Goal: Task Accomplishment & Management: Complete application form

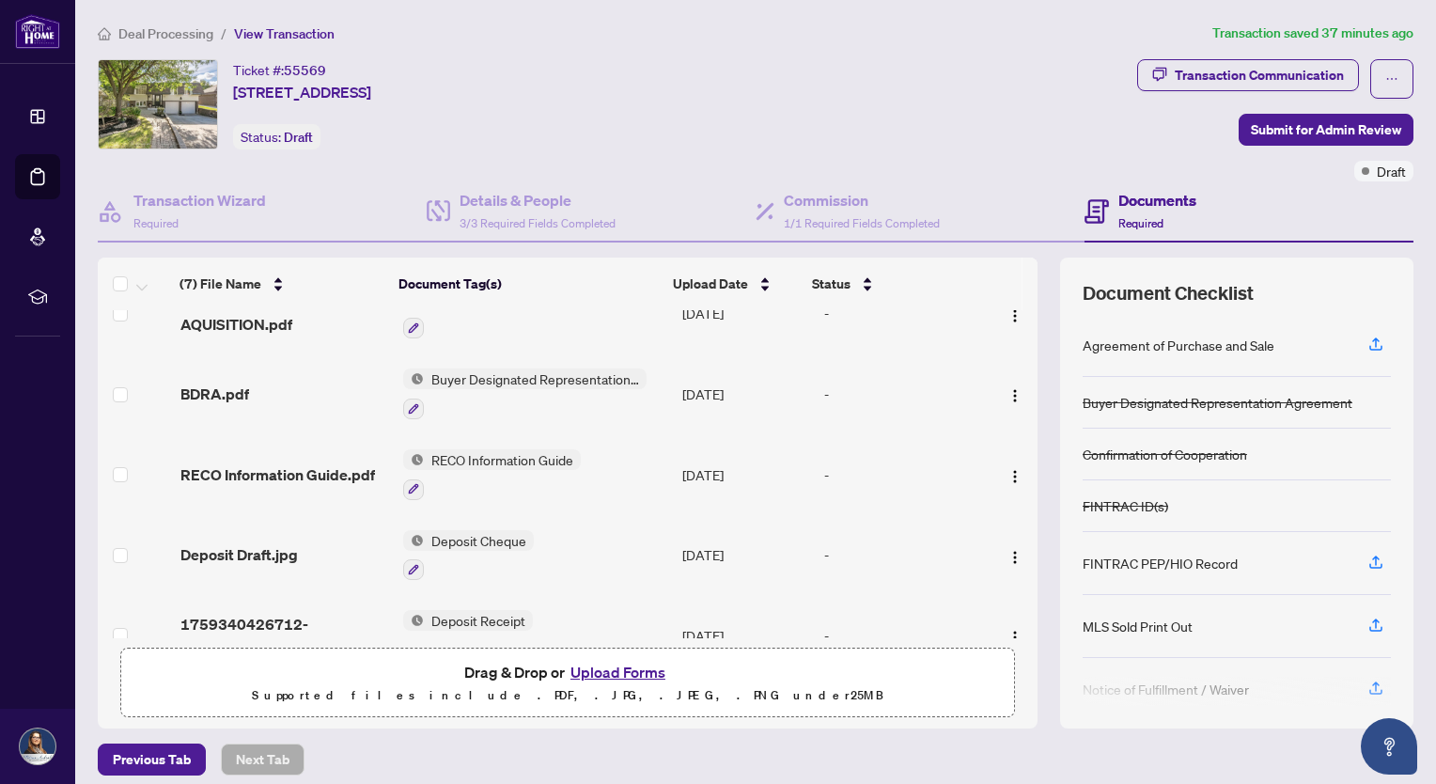
scroll to position [237, 0]
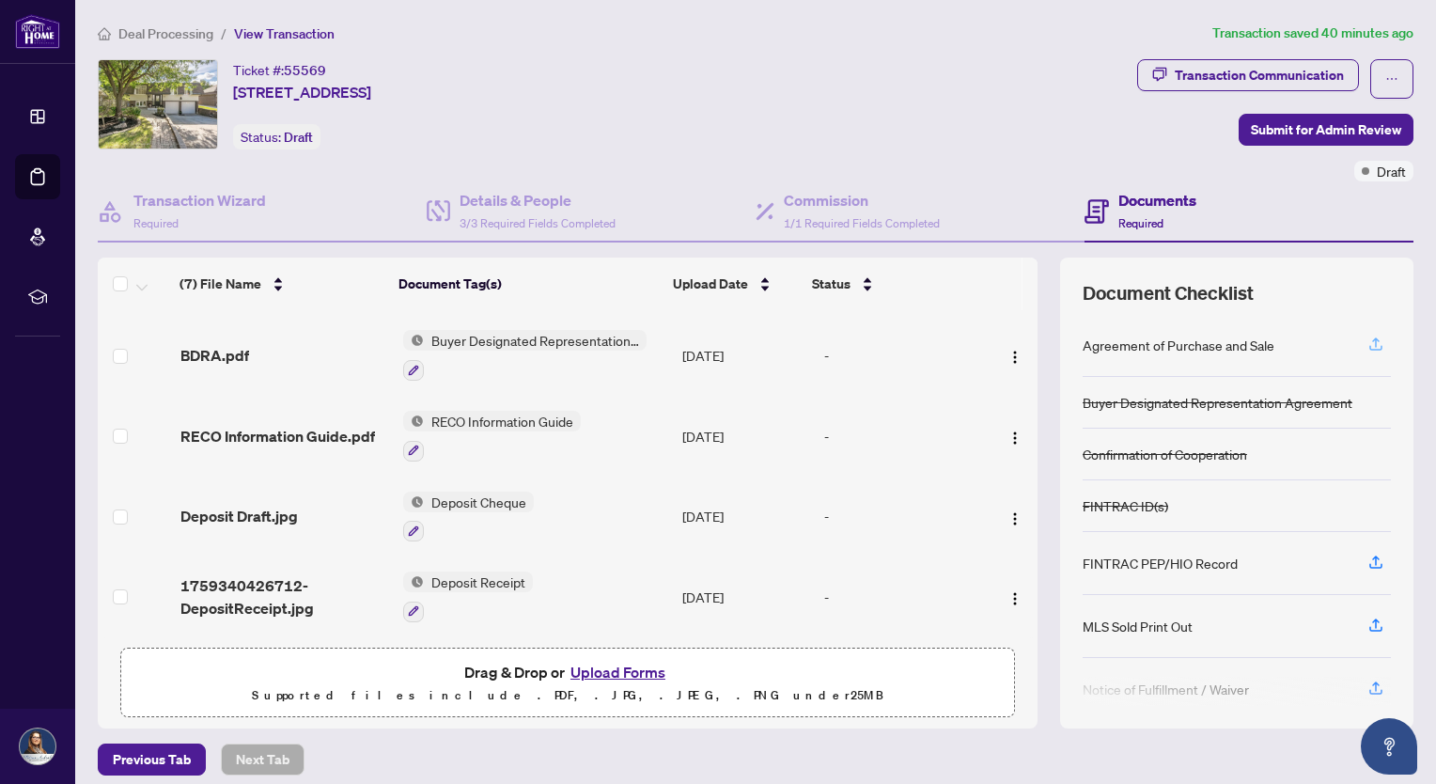
click at [1368, 337] on icon "button" at bounding box center [1376, 344] width 17 height 17
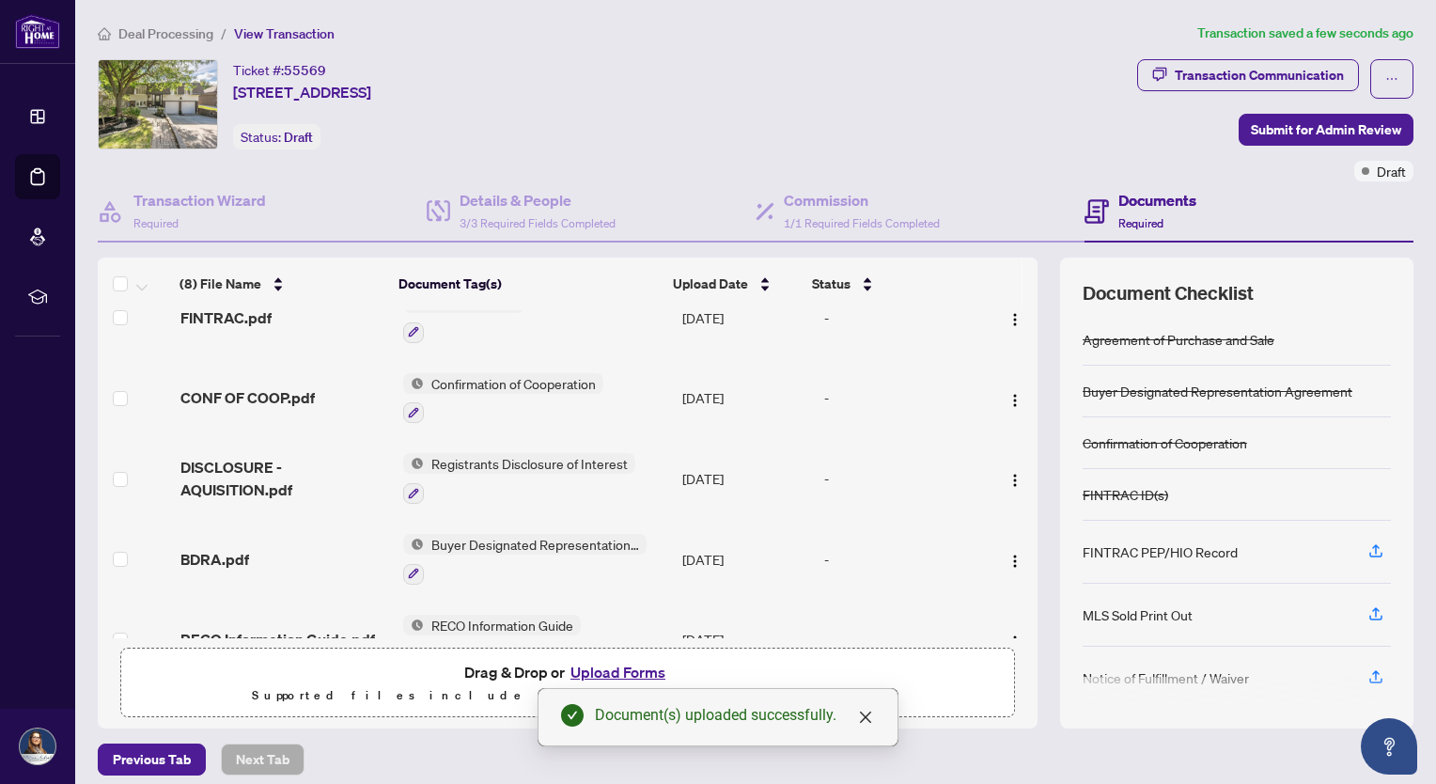
scroll to position [0, 0]
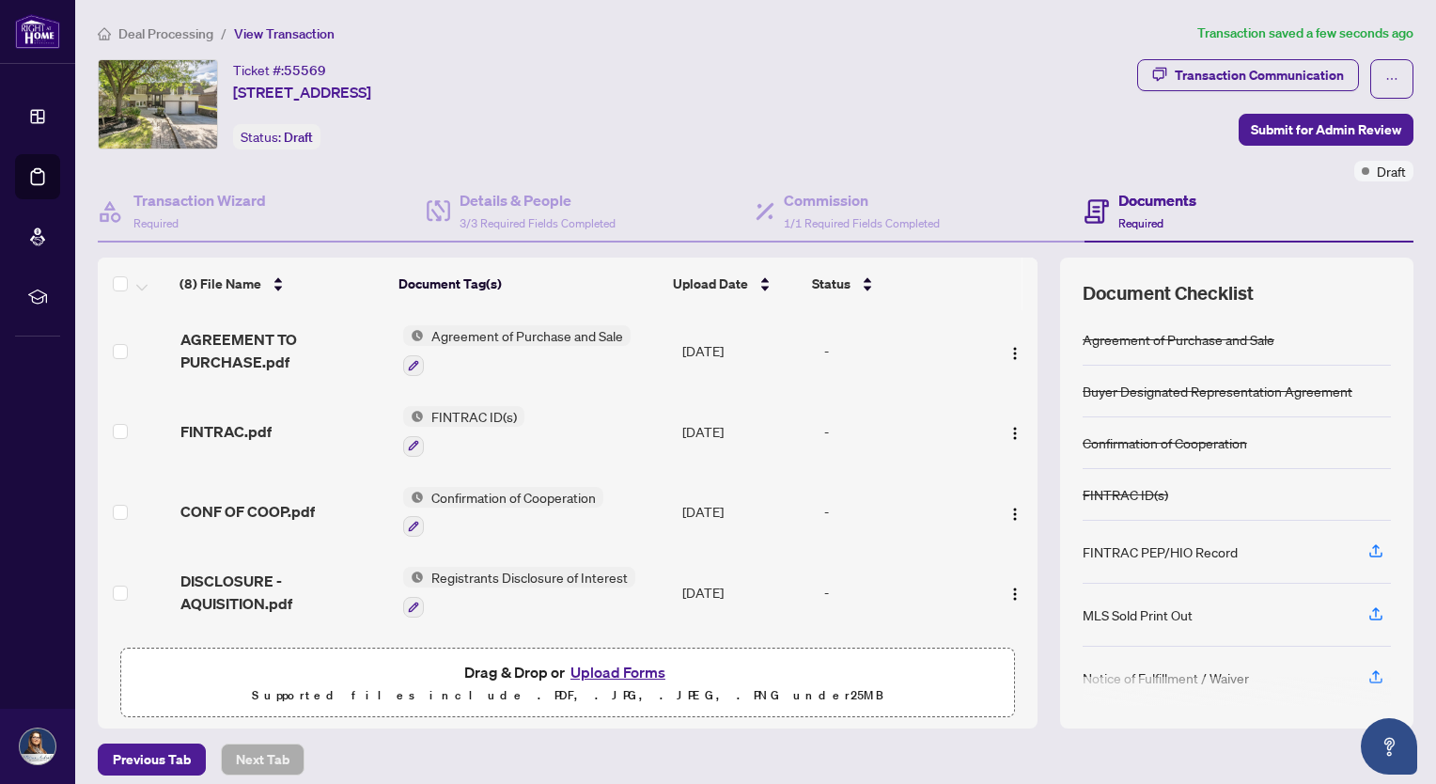
click at [492, 330] on span "Agreement of Purchase and Sale" at bounding box center [527, 335] width 207 height 21
click at [246, 359] on span "AGREEMENT TO PURCHASE.pdf" at bounding box center [284, 350] width 208 height 45
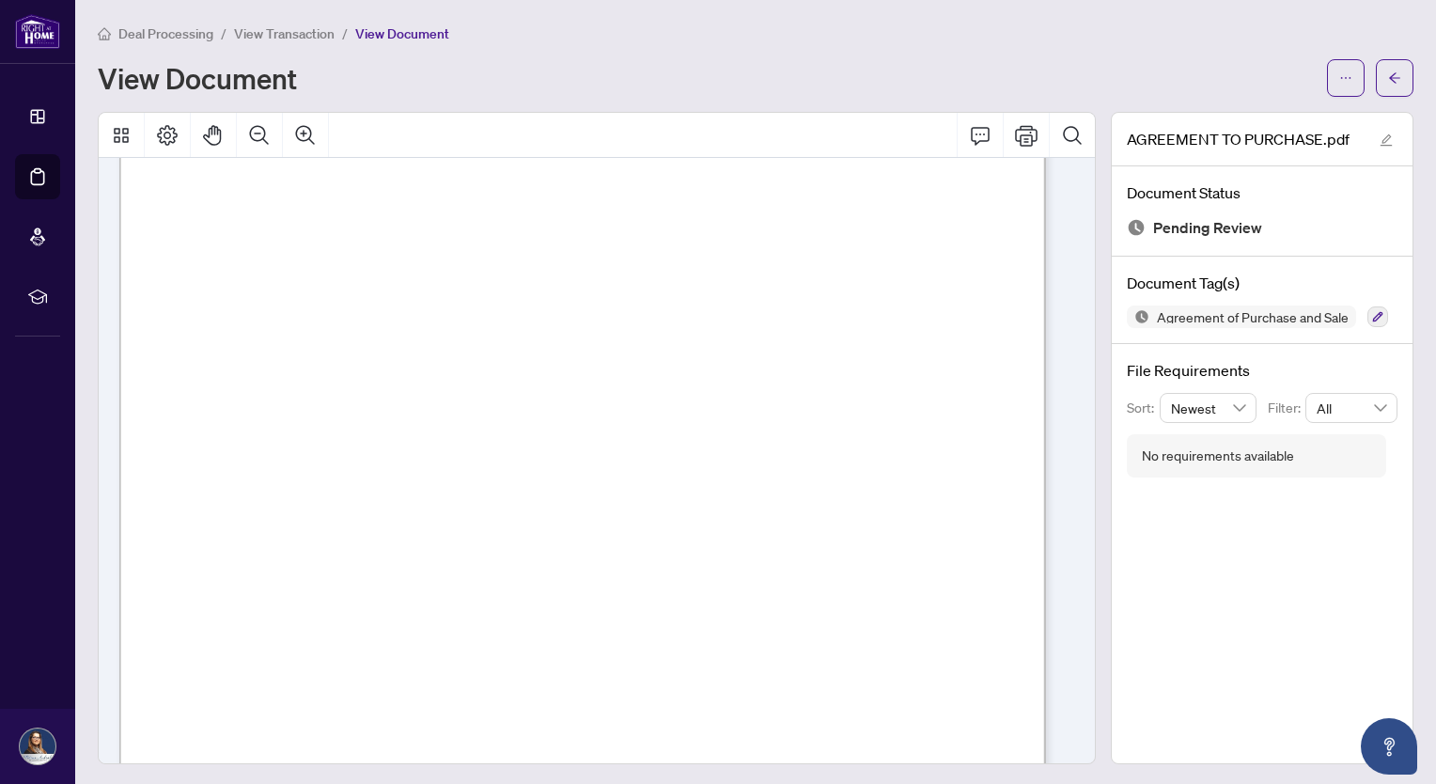
scroll to position [7711, 0]
click at [1376, 67] on button "button" at bounding box center [1395, 78] width 38 height 38
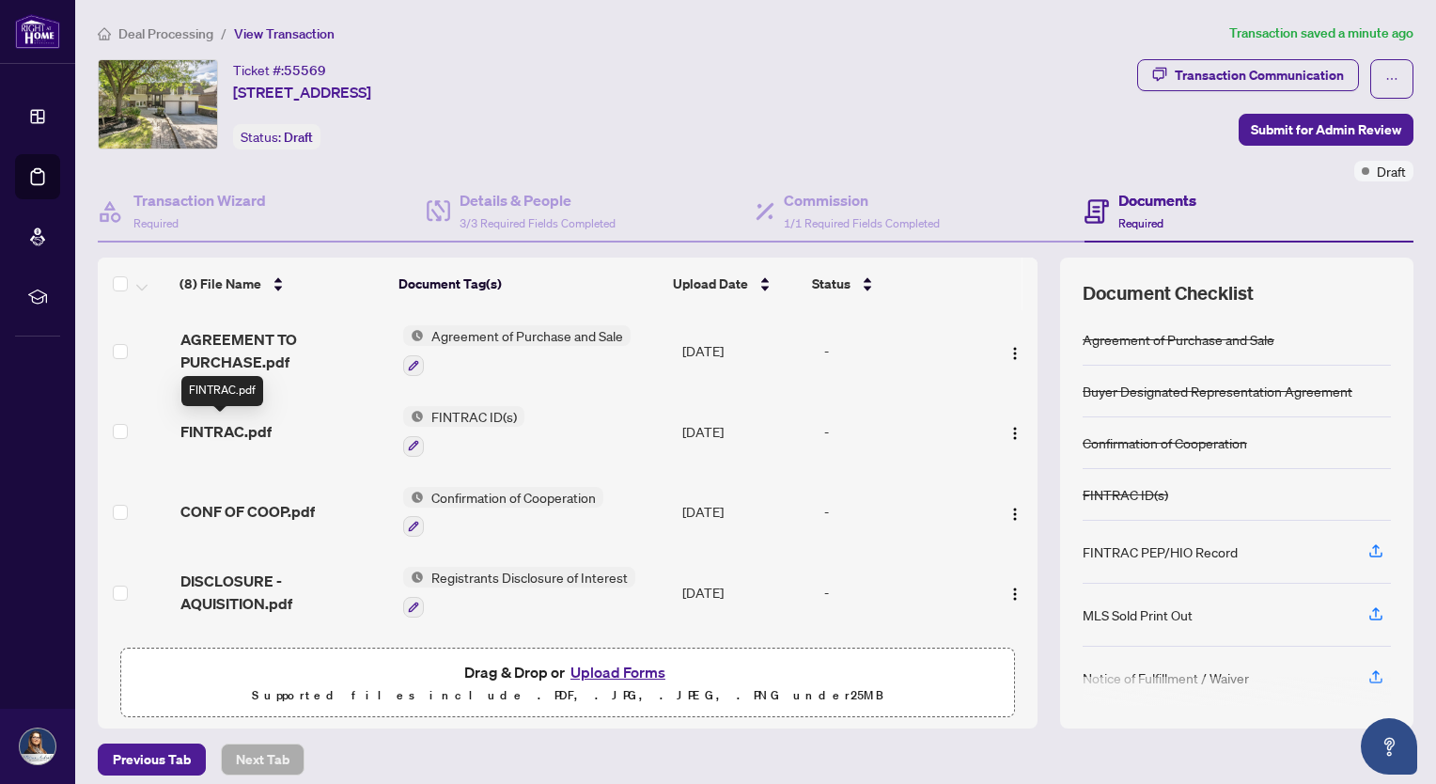
click at [240, 428] on span "FINTRAC.pdf" at bounding box center [225, 431] width 91 height 23
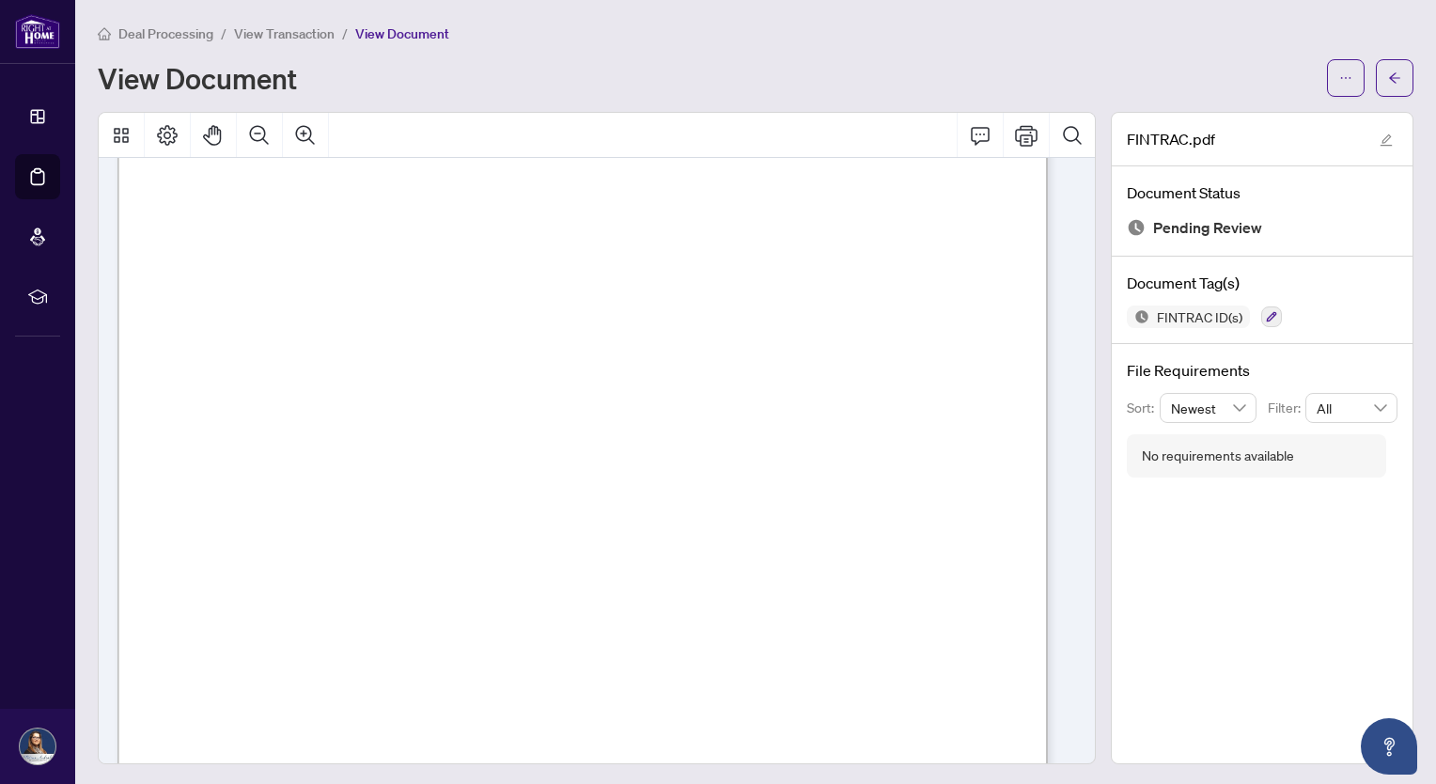
scroll to position [94, 0]
click at [1388, 76] on icon "arrow-left" at bounding box center [1394, 77] width 13 height 13
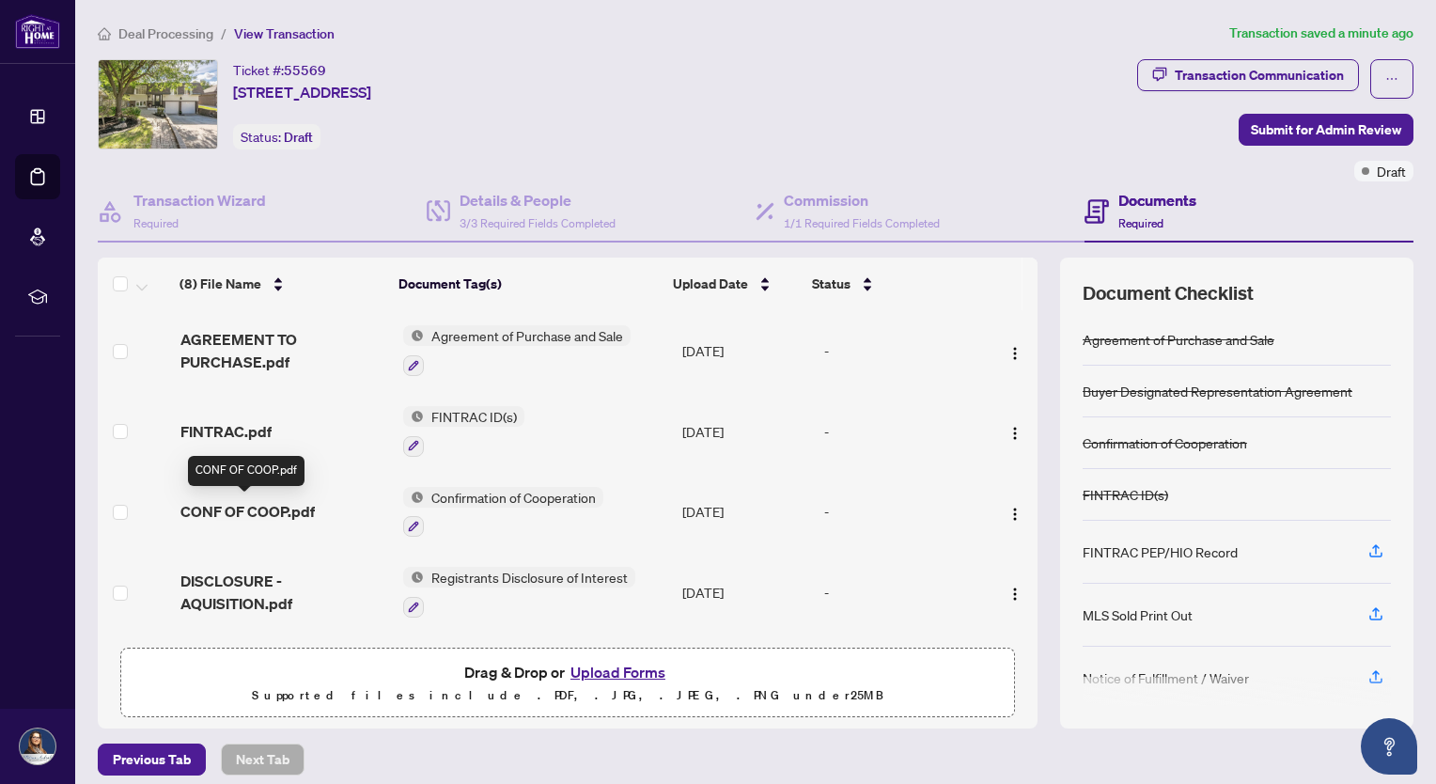
click at [201, 504] on span "CONF OF COOP.pdf" at bounding box center [247, 511] width 134 height 23
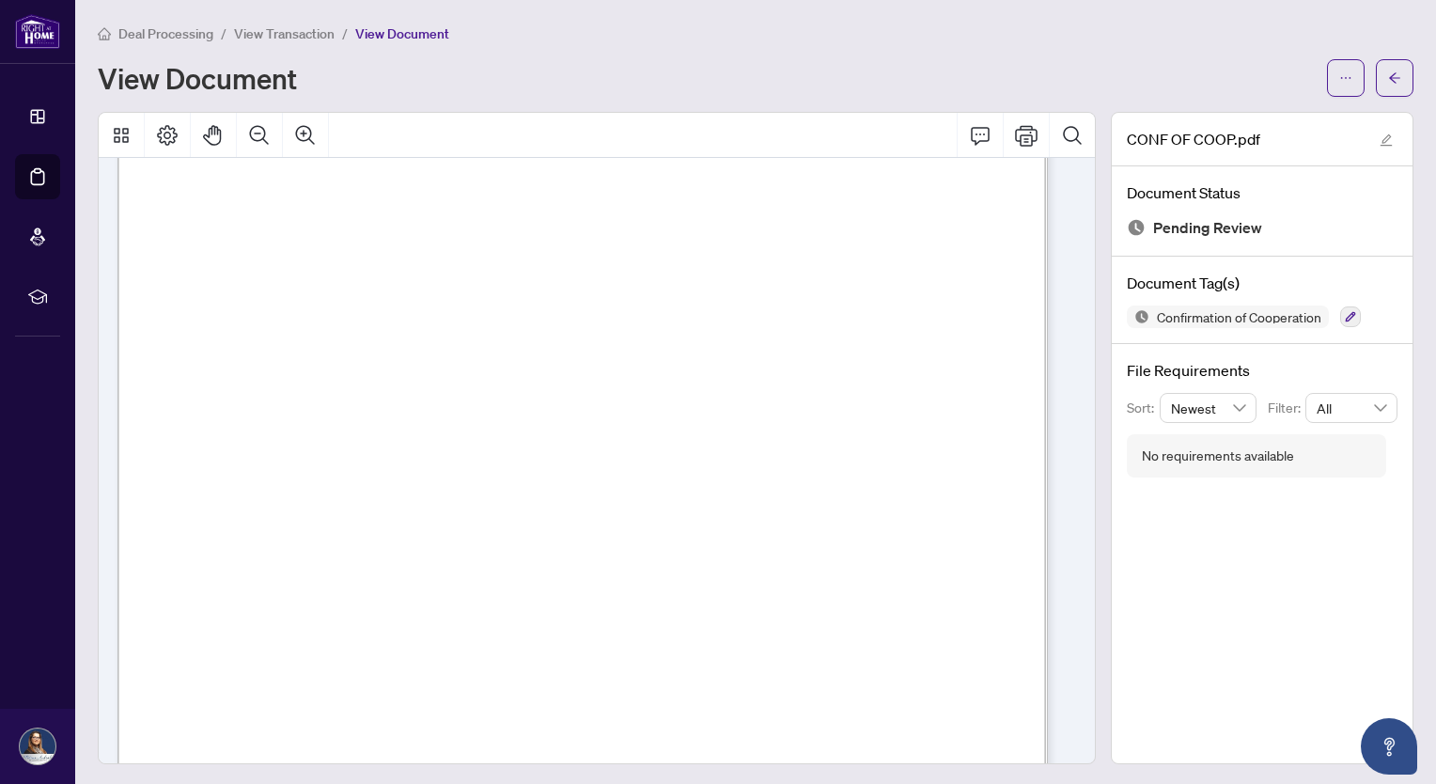
scroll to position [1786, 0]
click at [1388, 81] on button "button" at bounding box center [1395, 78] width 38 height 38
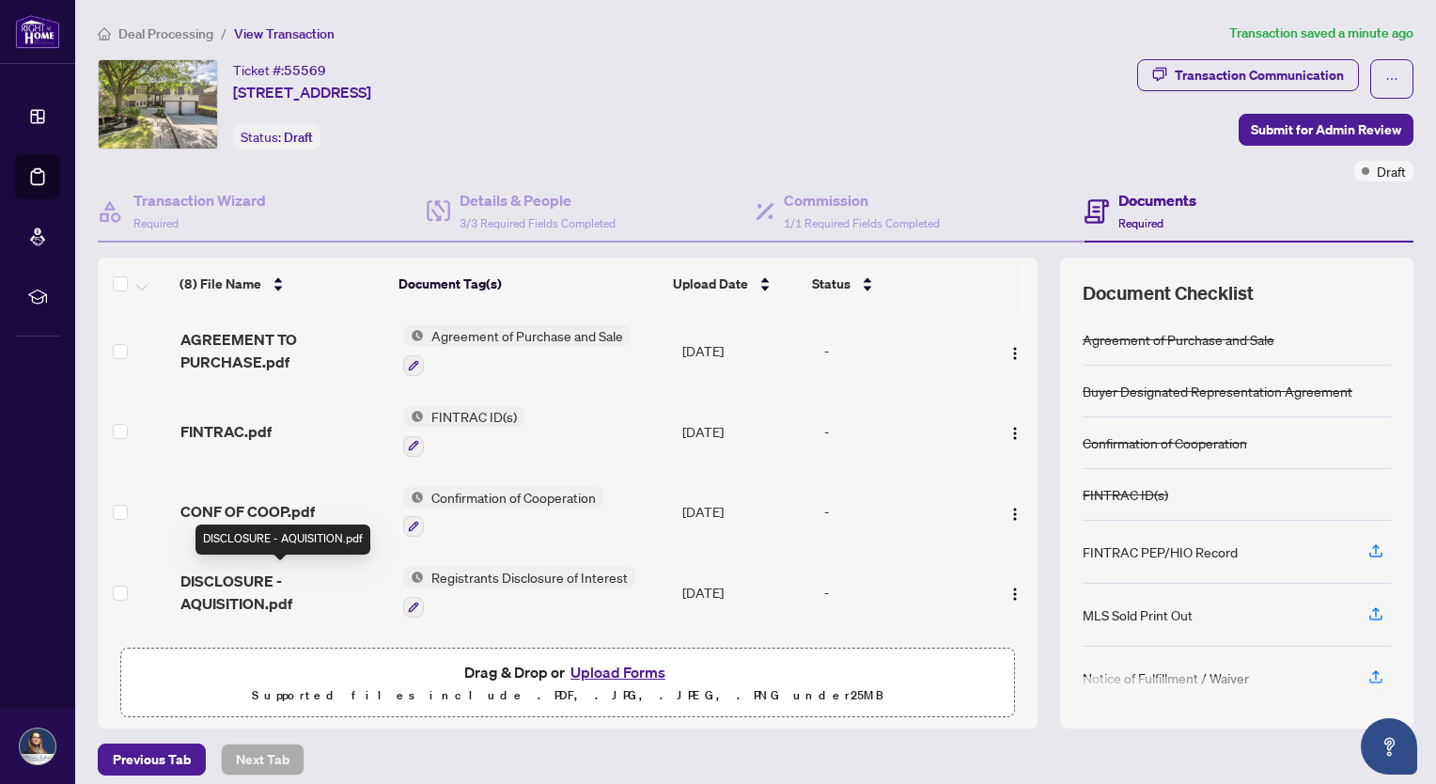
click at [203, 571] on span "DISCLOSURE - AQUISITION.pdf" at bounding box center [284, 592] width 208 height 45
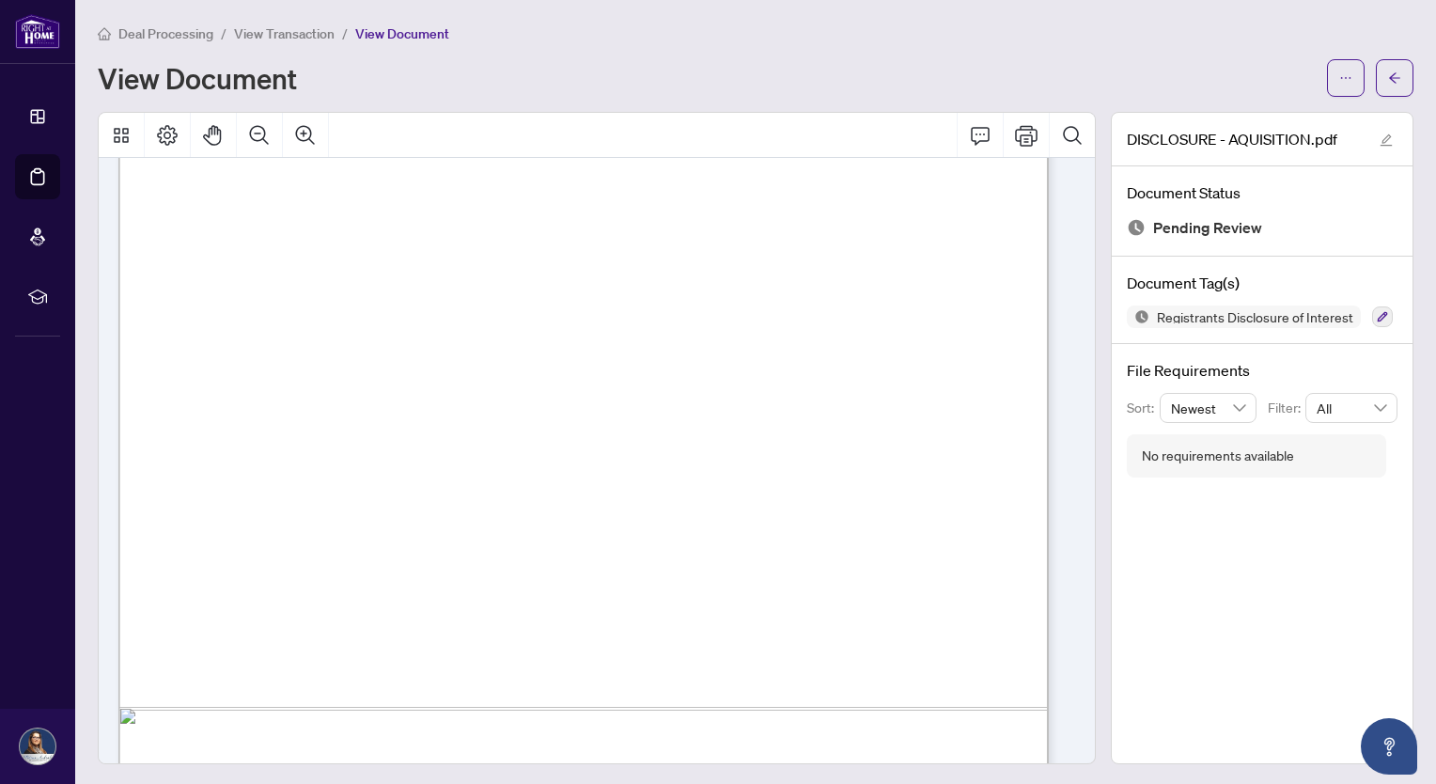
scroll to position [652, 0]
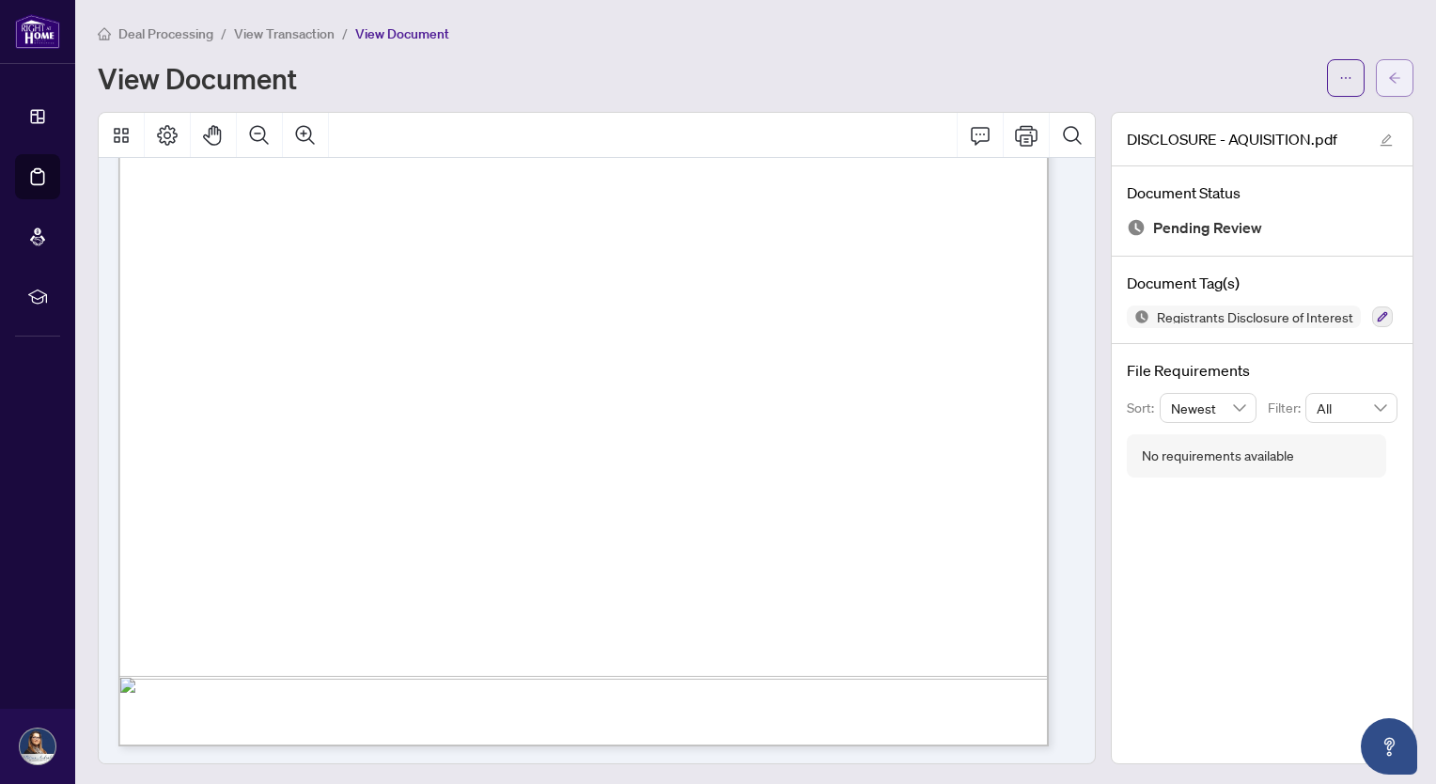
click at [1391, 70] on button "button" at bounding box center [1395, 78] width 38 height 38
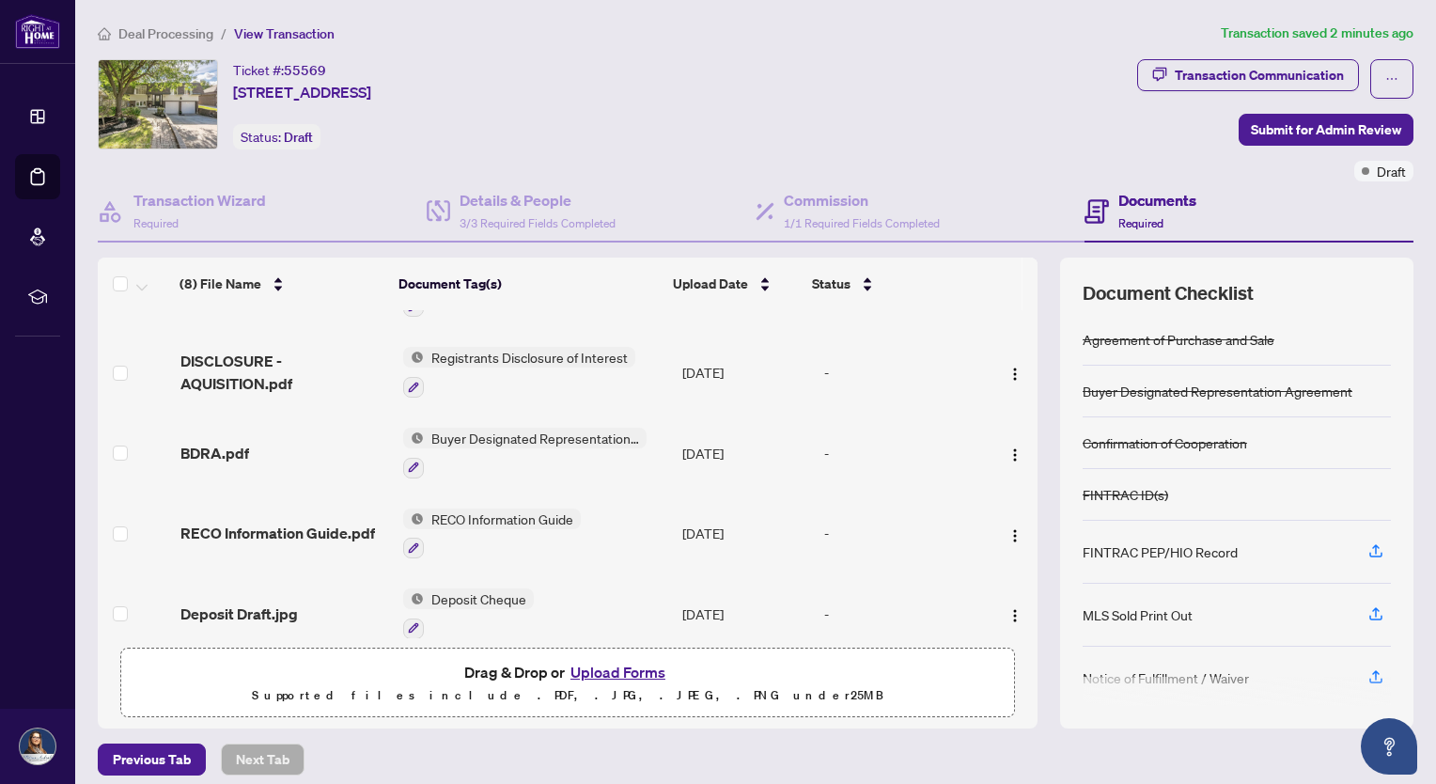
scroll to position [188, 0]
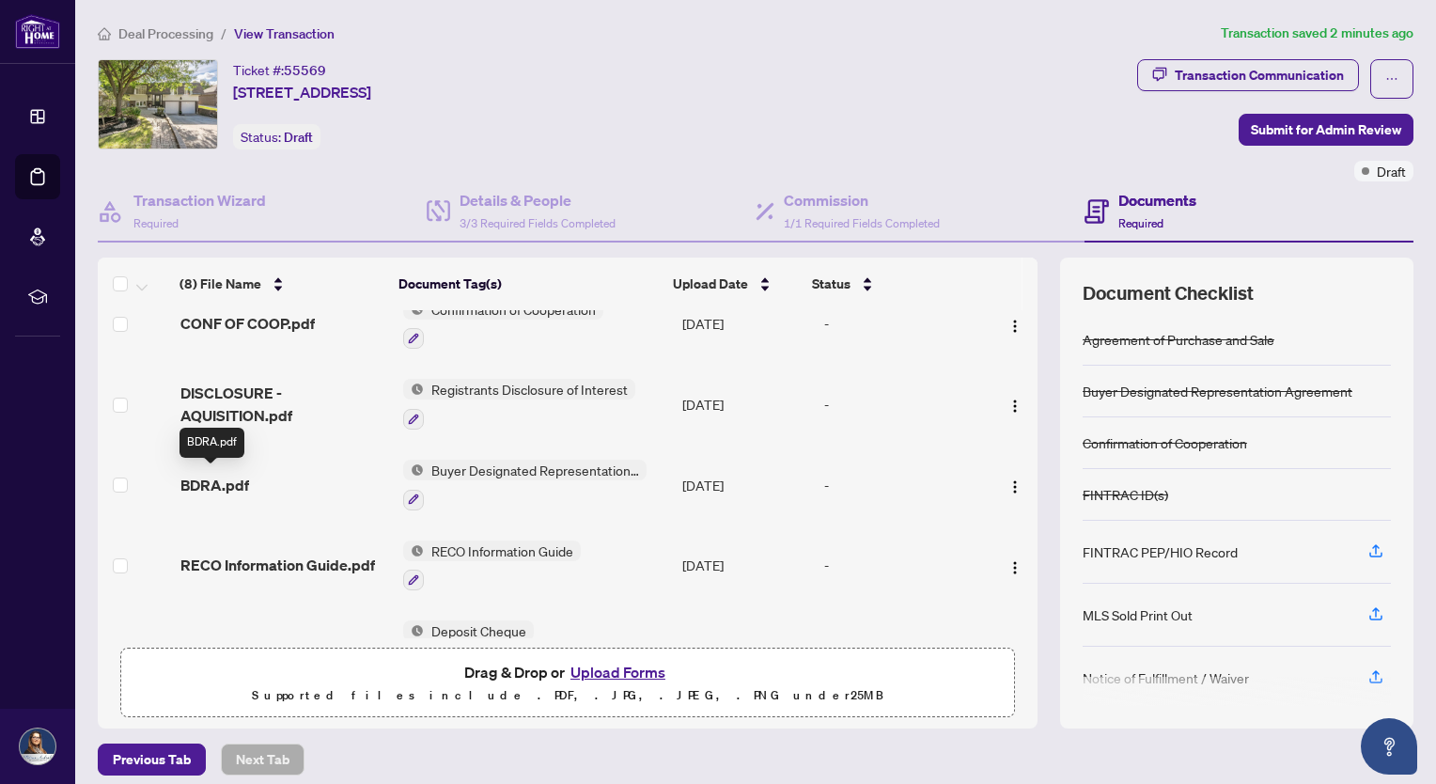
click at [199, 485] on span "BDRA.pdf" at bounding box center [214, 485] width 69 height 23
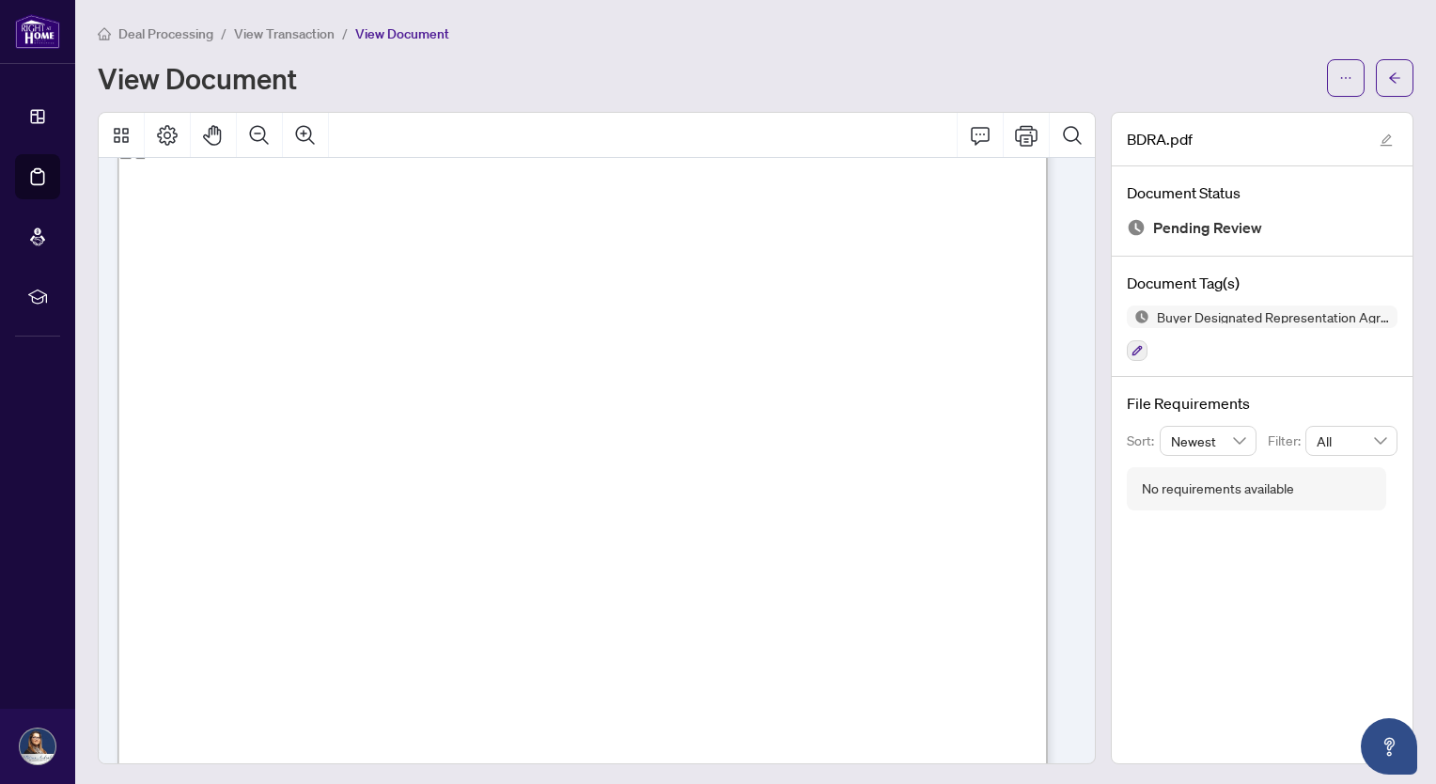
scroll to position [5357, 0]
click at [1388, 80] on icon "arrow-left" at bounding box center [1394, 77] width 13 height 13
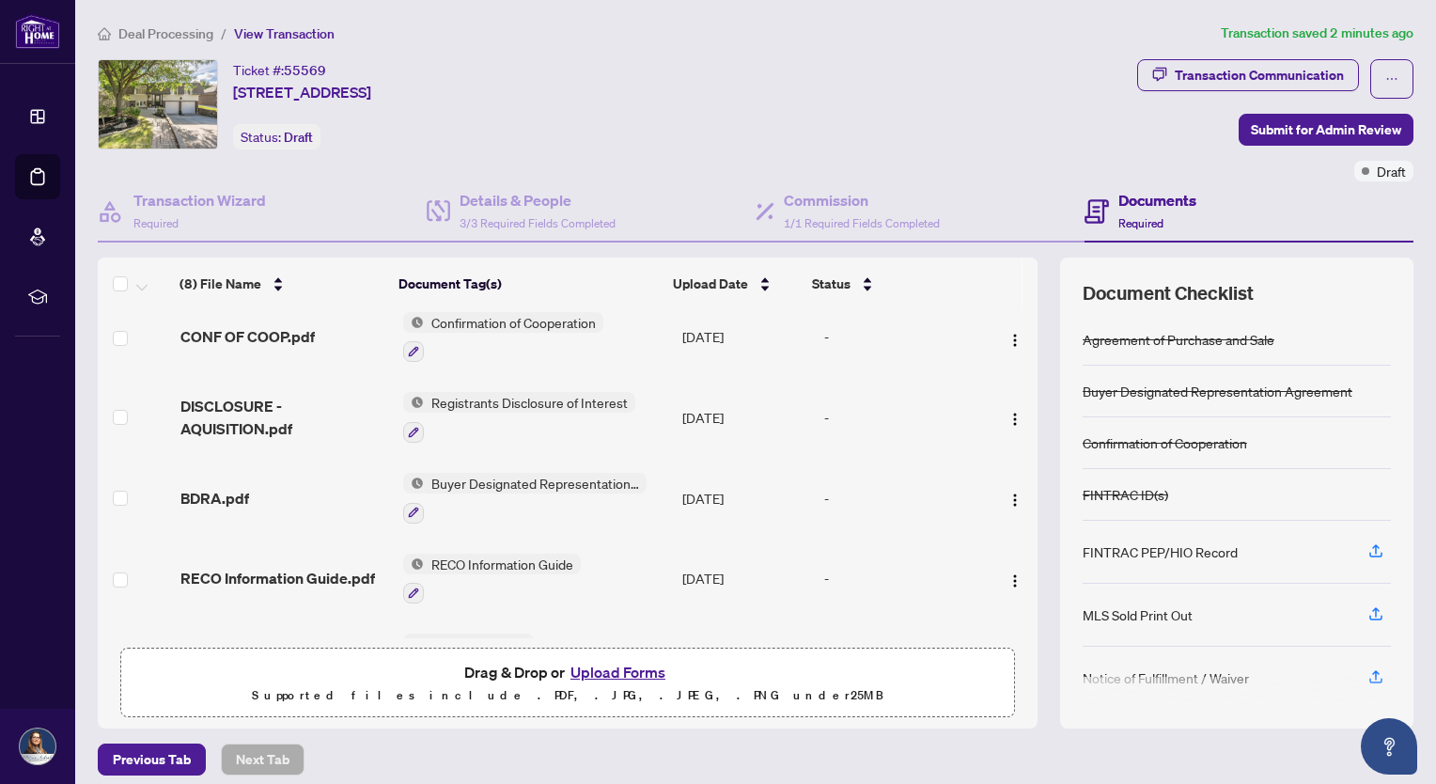
scroll to position [318, 0]
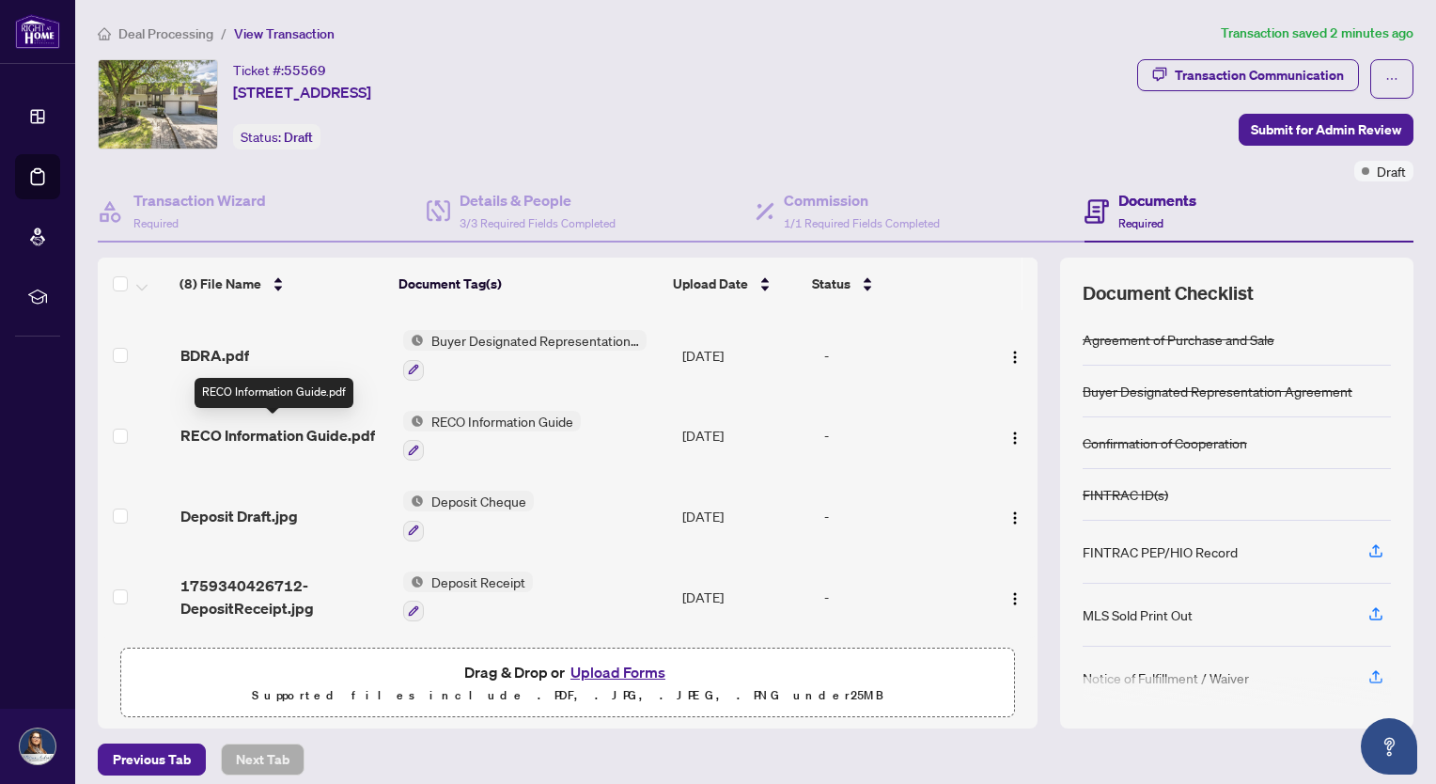
click at [259, 429] on span "RECO Information Guide.pdf" at bounding box center [277, 435] width 195 height 23
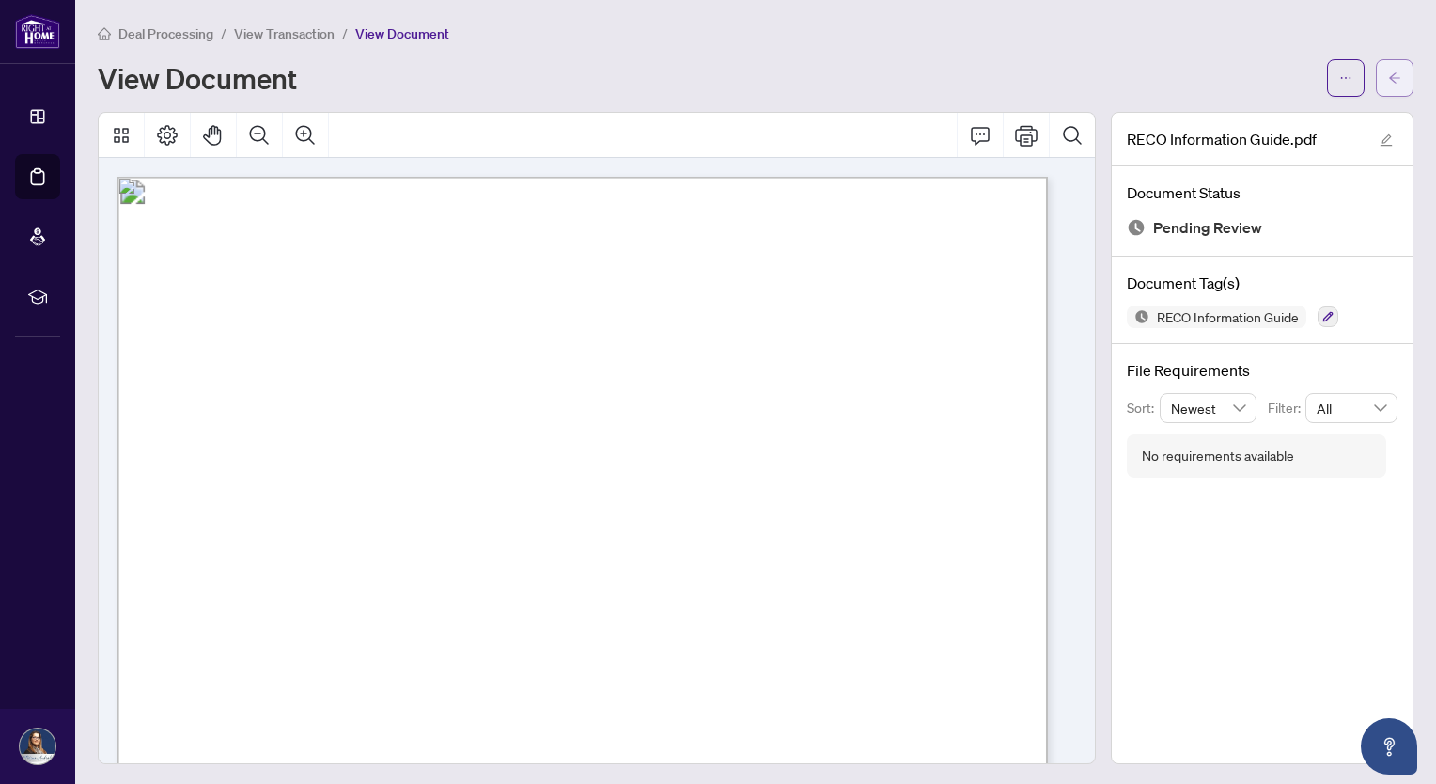
click at [1388, 72] on icon "arrow-left" at bounding box center [1394, 77] width 13 height 13
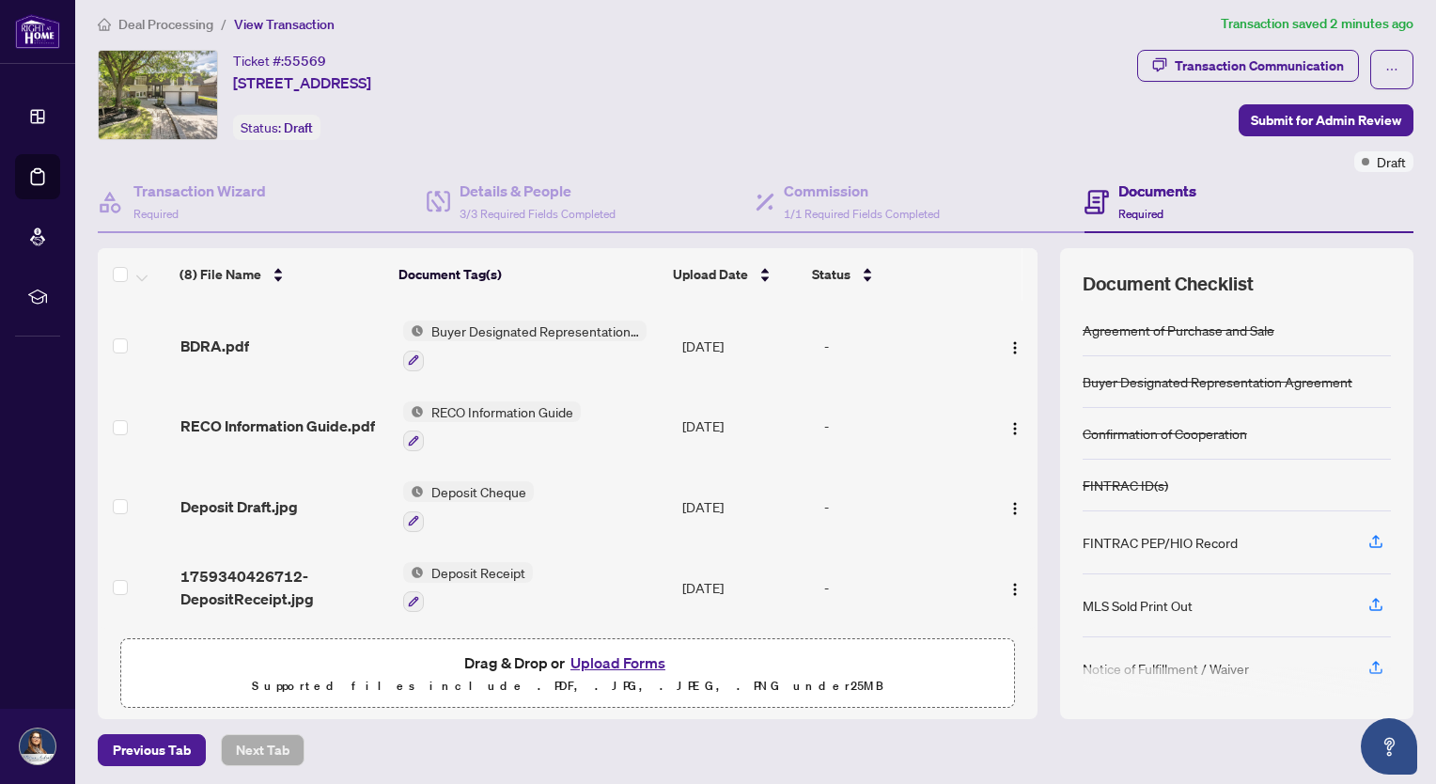
scroll to position [11, 0]
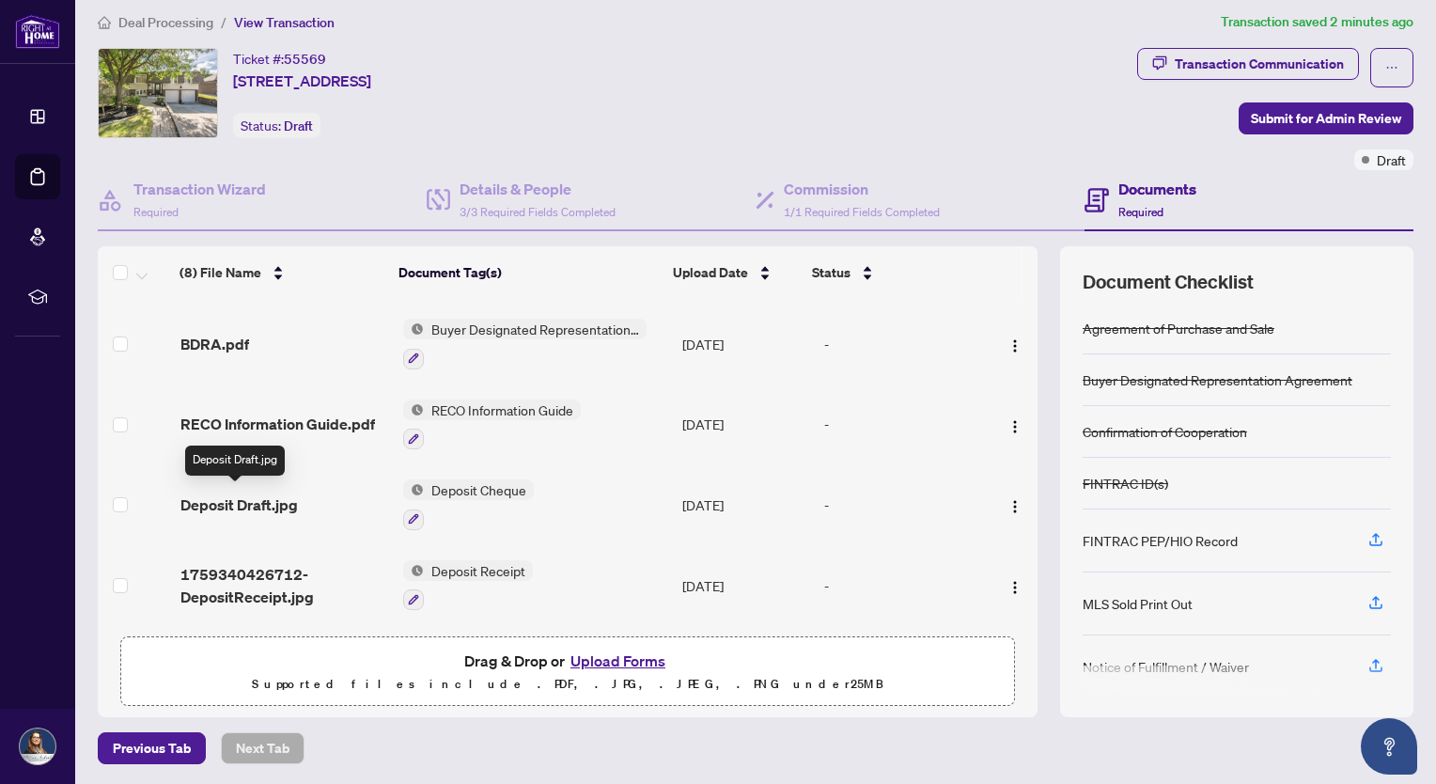
click at [197, 502] on span "Deposit Draft.jpg" at bounding box center [238, 504] width 117 height 23
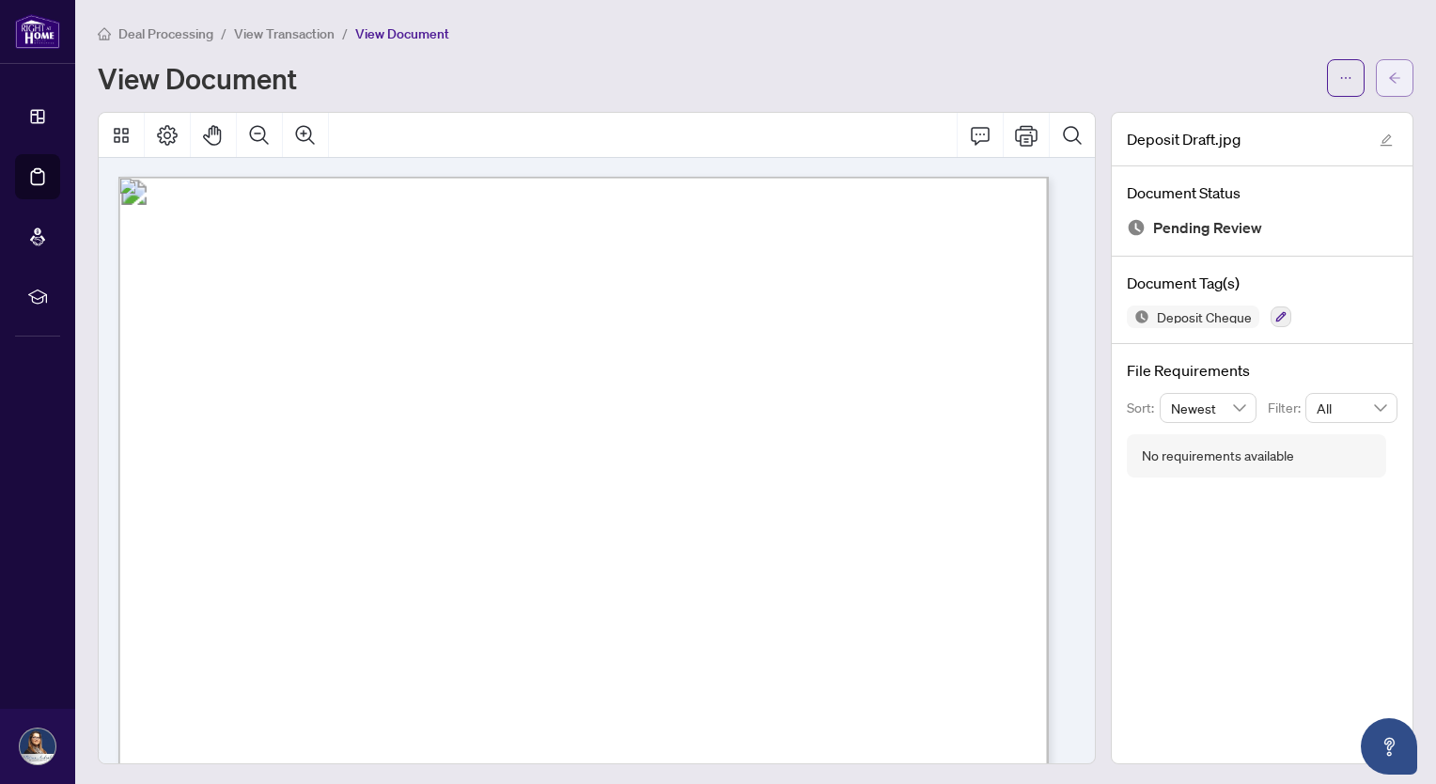
click at [1388, 78] on icon "arrow-left" at bounding box center [1394, 77] width 13 height 13
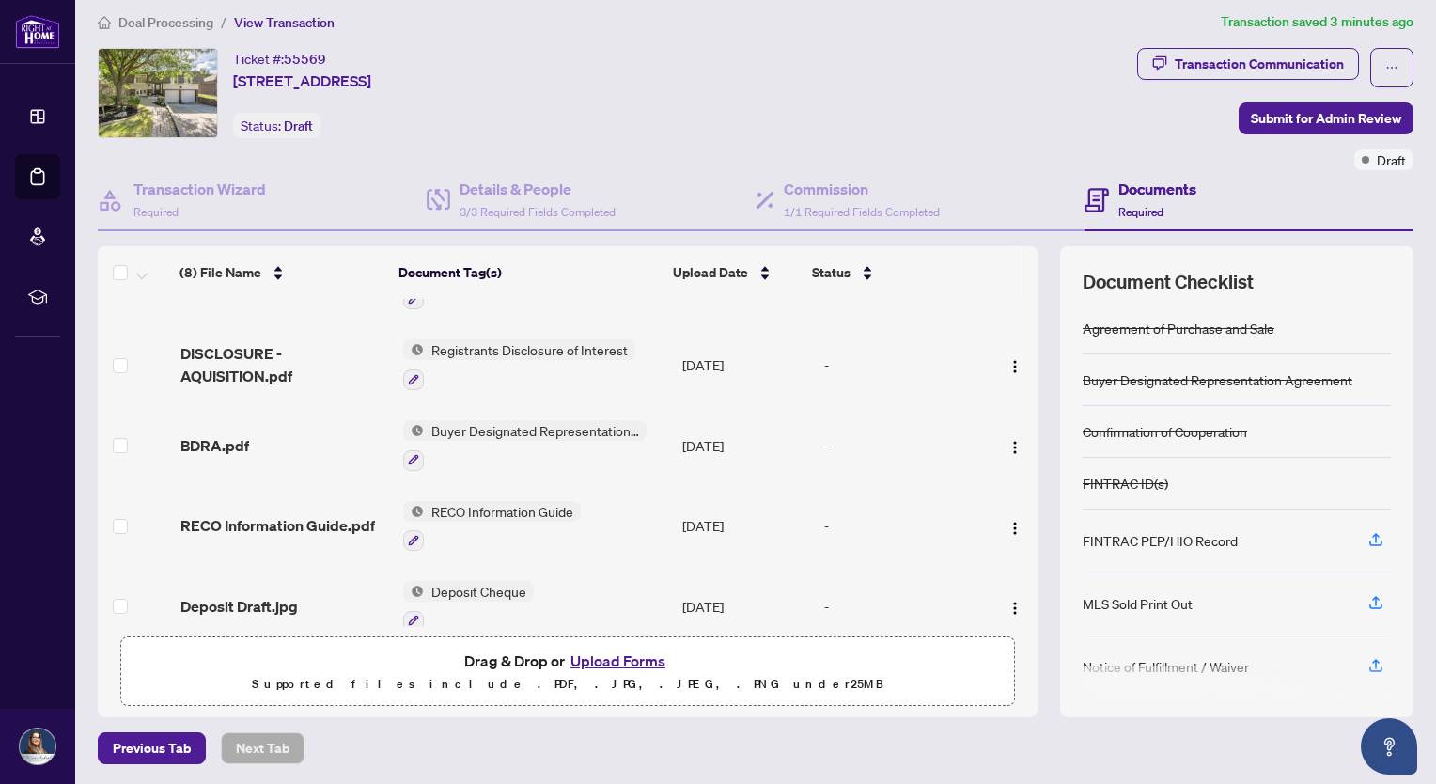
scroll to position [318, 0]
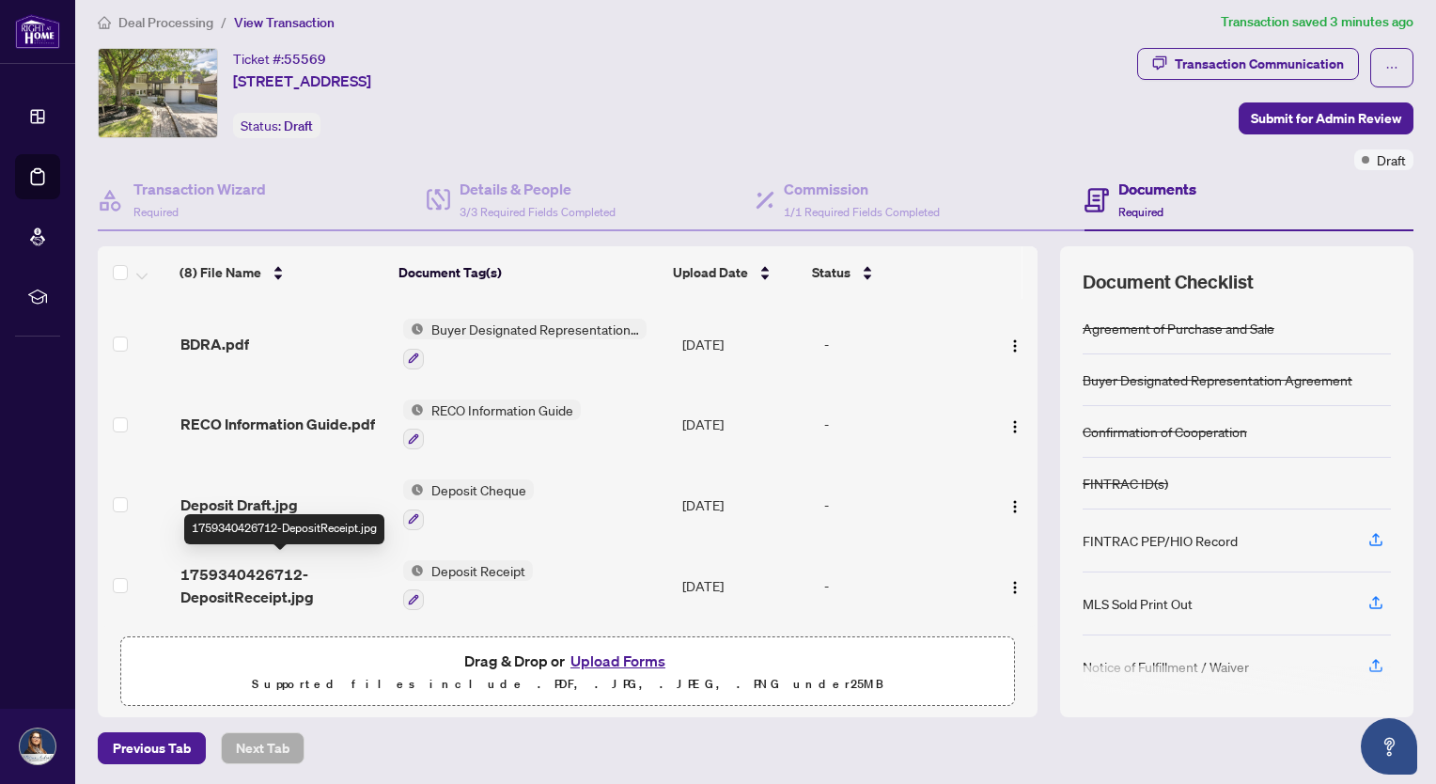
click at [244, 572] on span "1759340426712-DepositReceipt.jpg" at bounding box center [284, 585] width 208 height 45
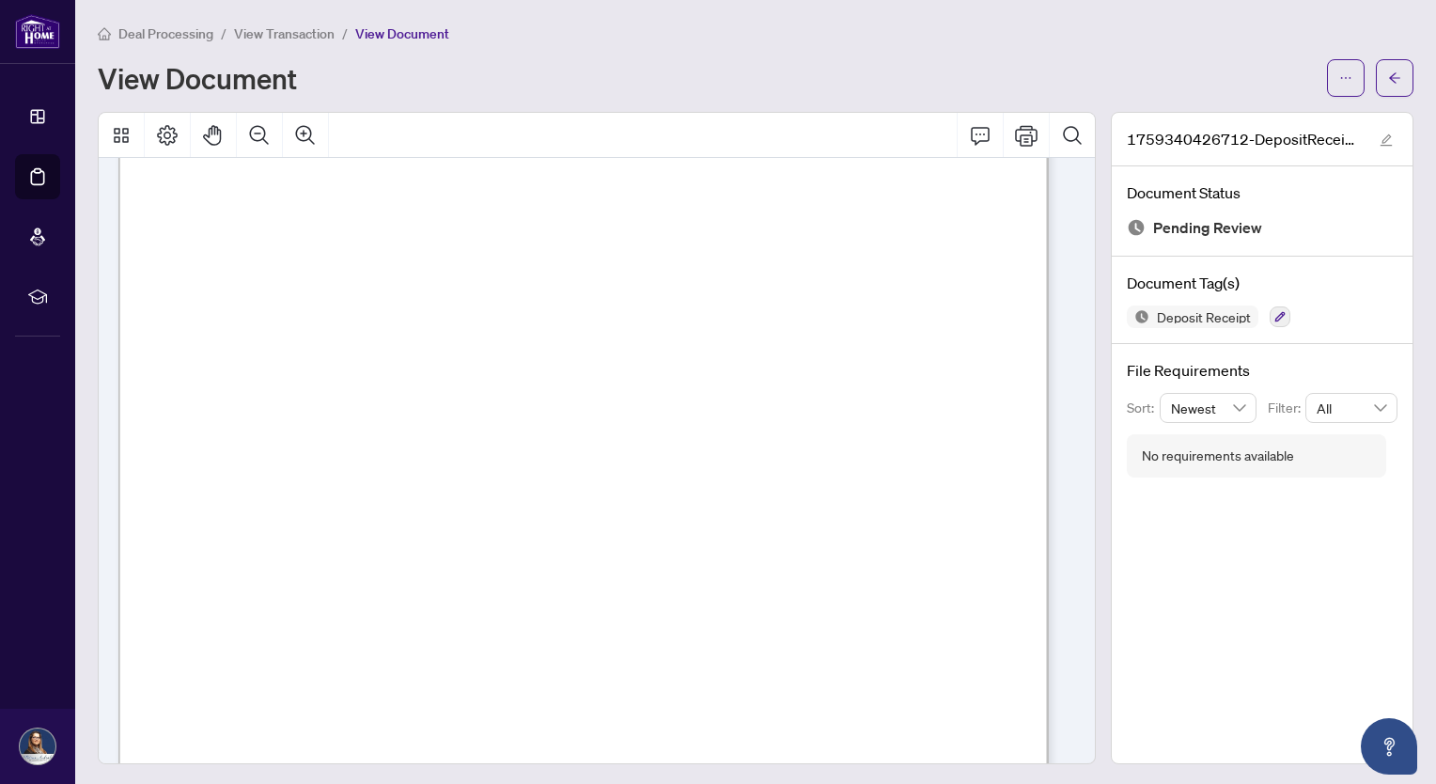
scroll to position [746, 0]
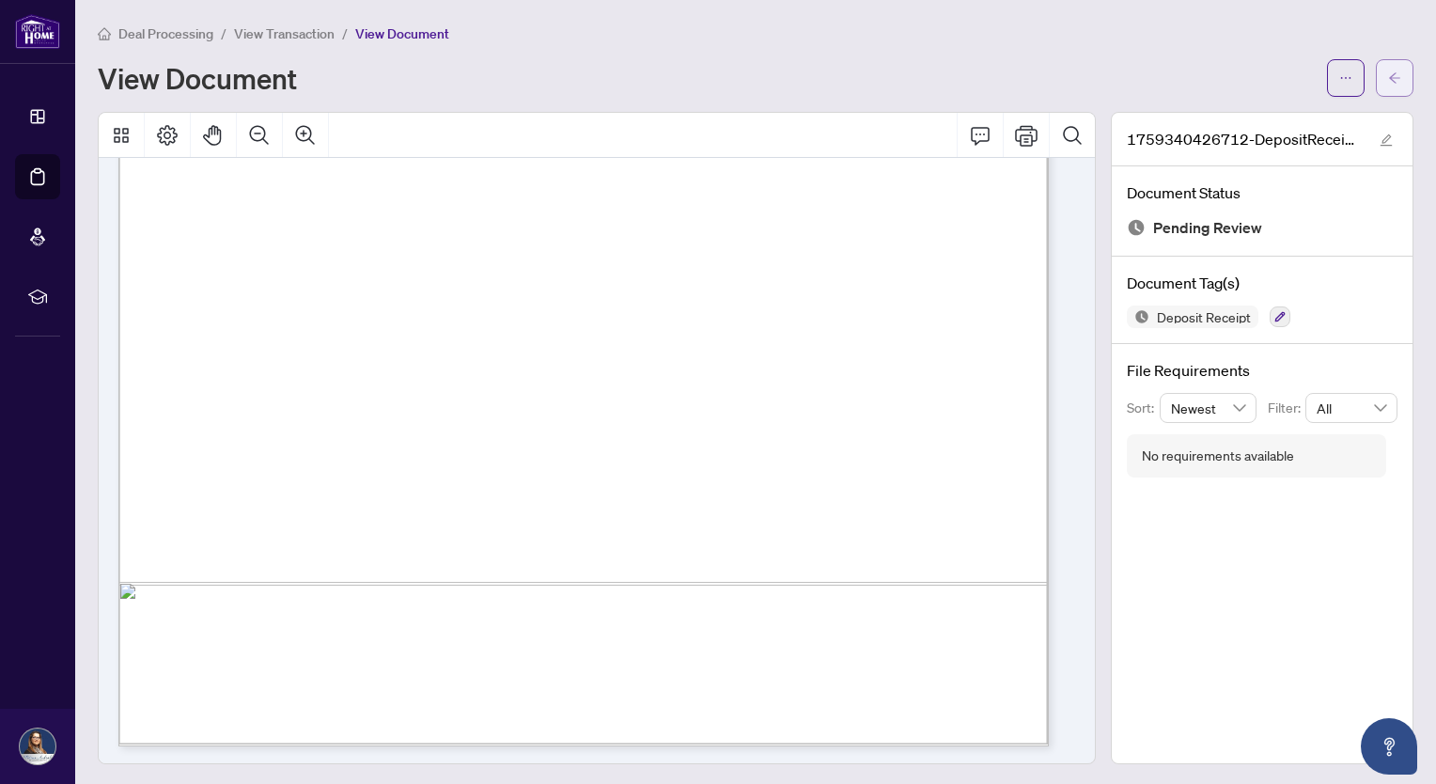
click at [1388, 69] on span "button" at bounding box center [1394, 78] width 13 height 30
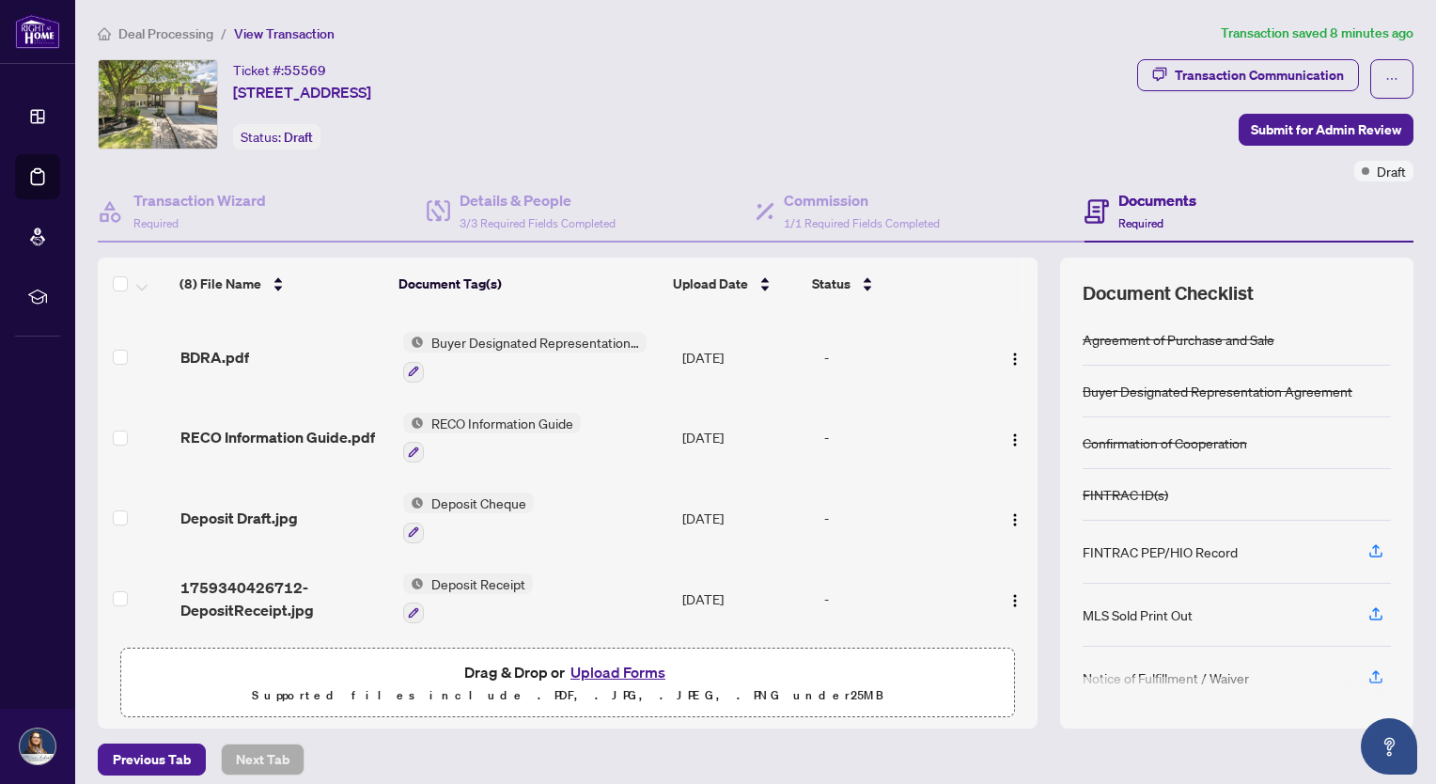
scroll to position [318, 0]
click at [1320, 123] on span "Submit for Admin Review" at bounding box center [1326, 130] width 150 height 30
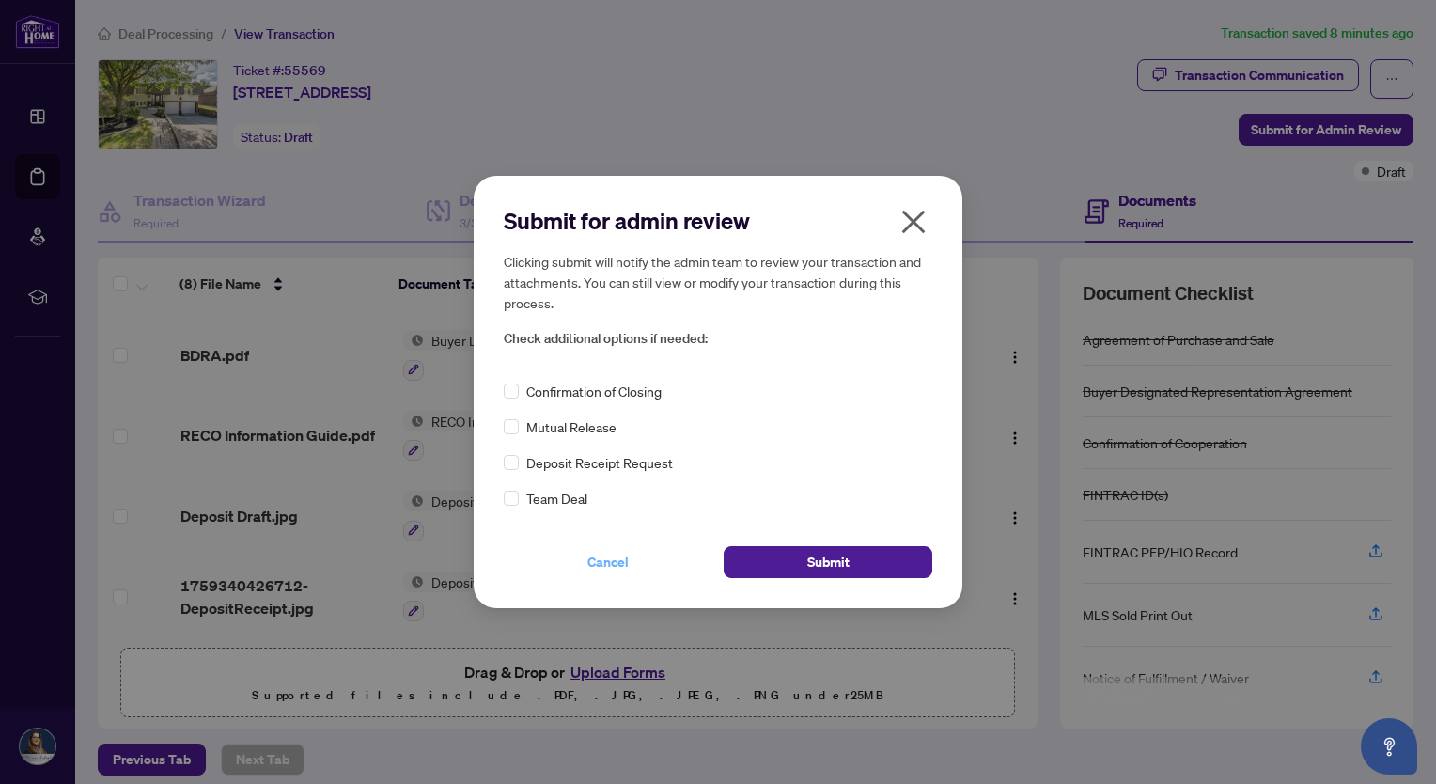
click at [612, 561] on span "Cancel" at bounding box center [607, 562] width 41 height 30
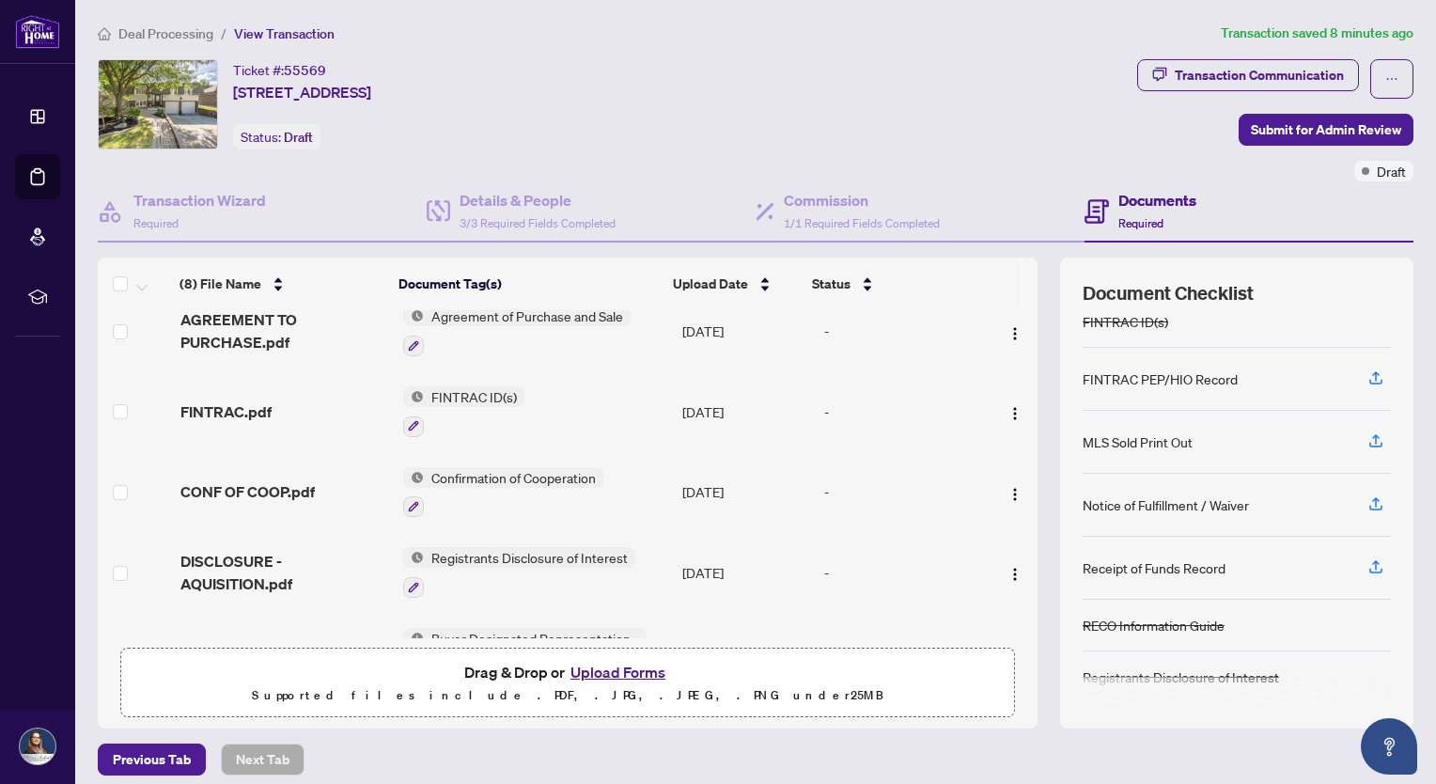
scroll to position [0, 0]
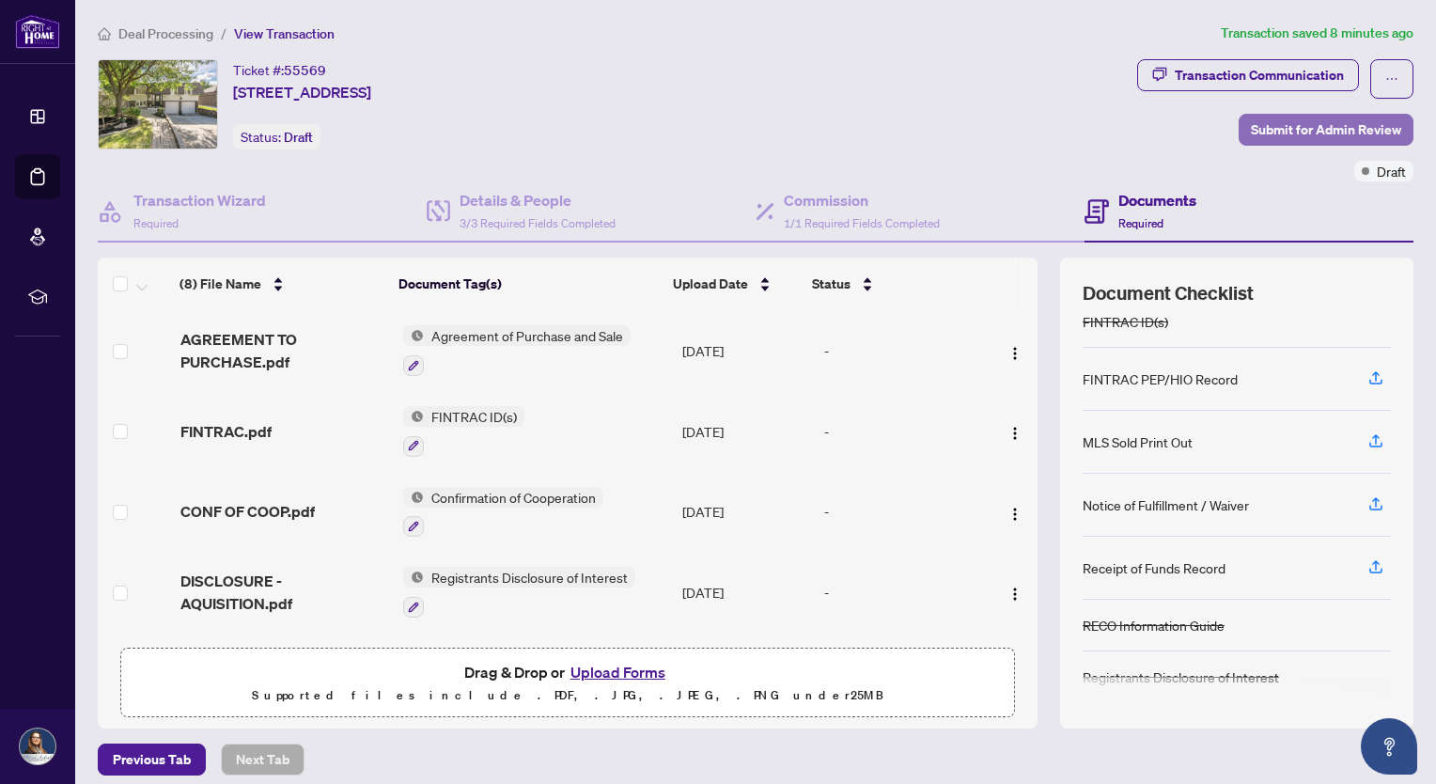
click at [1308, 129] on span "Submit for Admin Review" at bounding box center [1326, 130] width 150 height 30
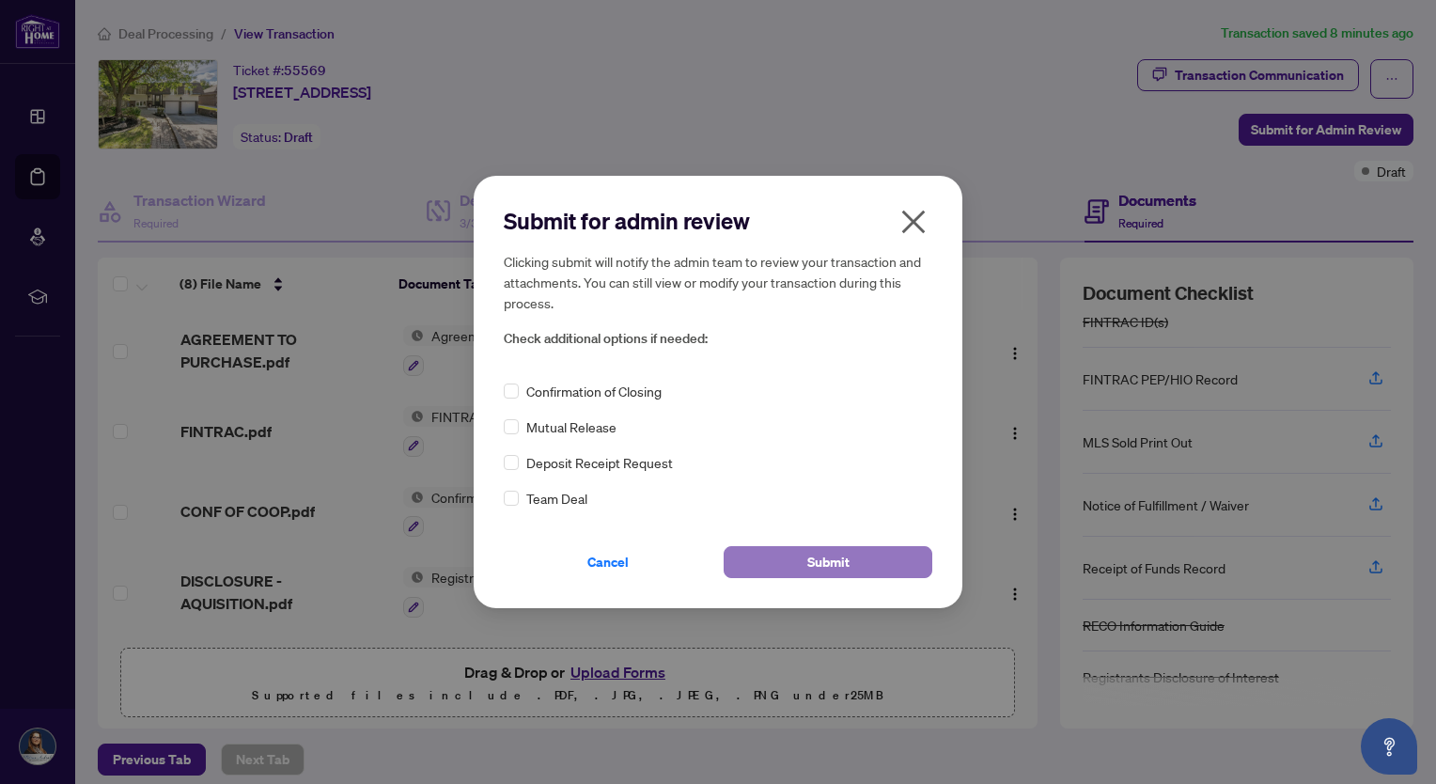
click at [848, 560] on button "Submit" at bounding box center [828, 562] width 209 height 32
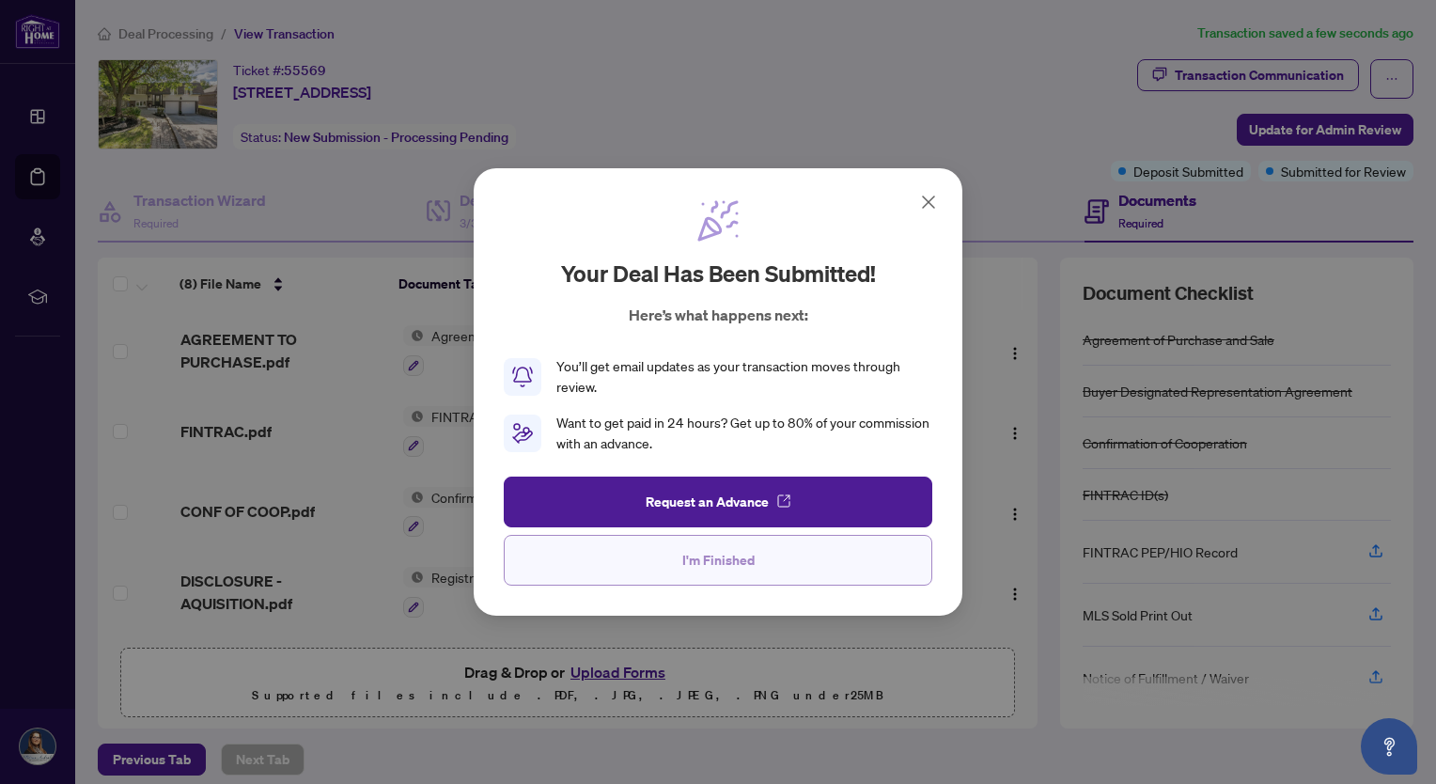
click at [703, 553] on span "I'm Finished" at bounding box center [718, 560] width 72 height 30
